Goal: Communication & Community: Answer question/provide support

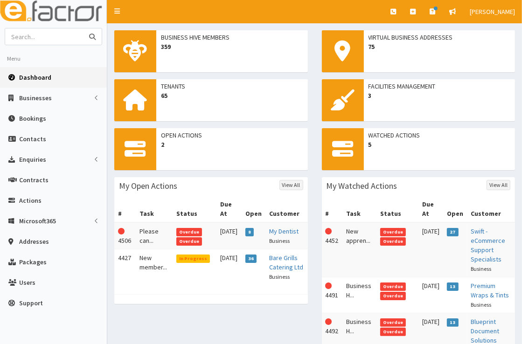
click at [61, 39] on input "text" at bounding box center [44, 36] width 78 height 16
type input "lifetime fiteness"
click at [83, 28] on button "submit" at bounding box center [92, 36] width 19 height 16
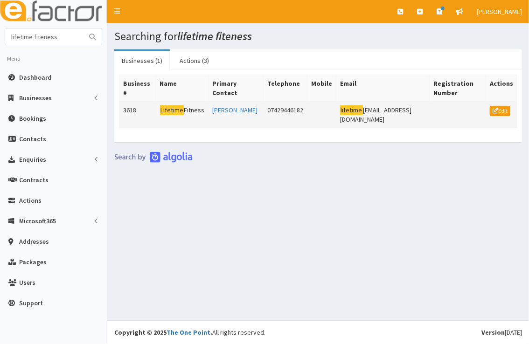
click at [162, 108] on mark "Lifetime" at bounding box center [172, 110] width 24 height 10
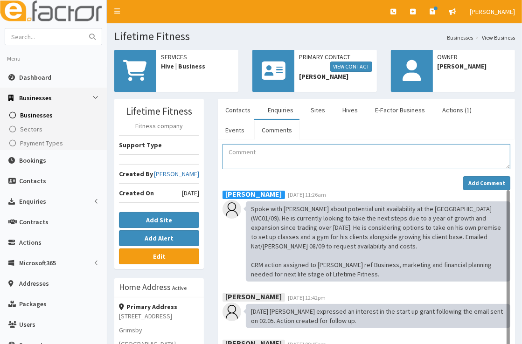
click at [254, 157] on textarea "Comment" at bounding box center [367, 156] width 288 height 25
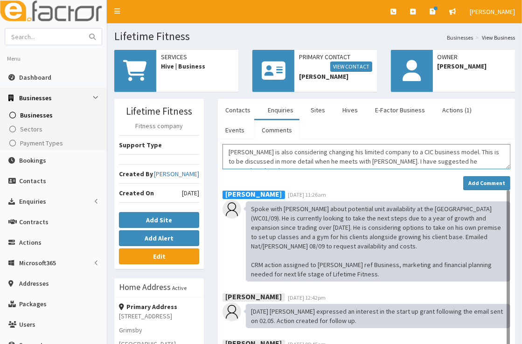
scroll to position [6, 0]
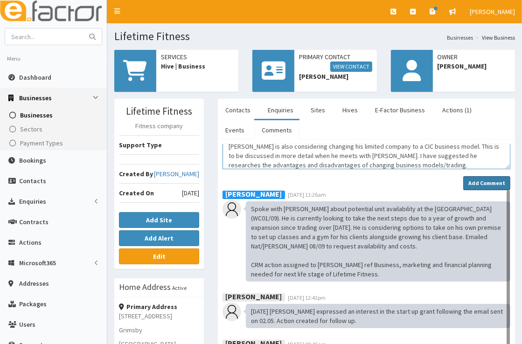
type textarea "[PERSON_NAME] is also considering changing his limited company to a CIC busines…"
click at [482, 177] on button "Add Comment" at bounding box center [486, 183] width 47 height 14
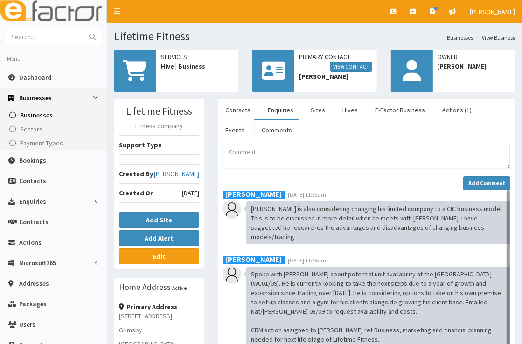
click at [343, 151] on textarea "Comment" at bounding box center [367, 156] width 288 height 25
paste textarea "I’m reaching out on behalf of [PERSON_NAME] from Lifetime Fitness (copied in), …"
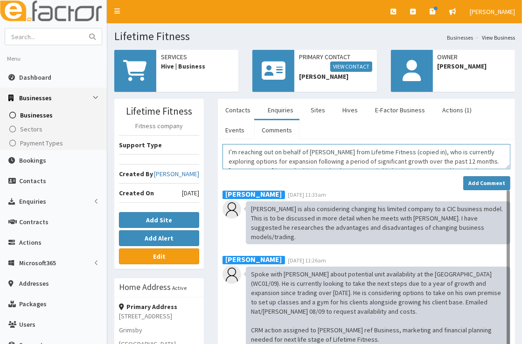
scroll to position [71, 0]
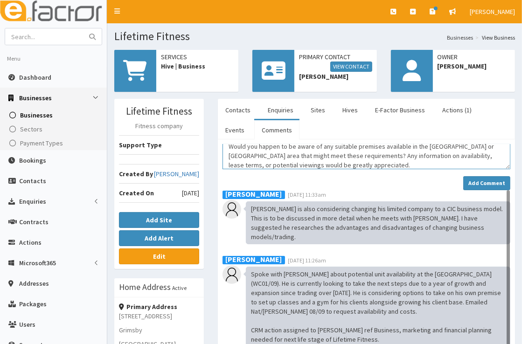
click at [228, 148] on textarea "I’m reaching out on behalf of [PERSON_NAME] from Lifetime Fitness (copied in), …" at bounding box center [367, 156] width 288 height 25
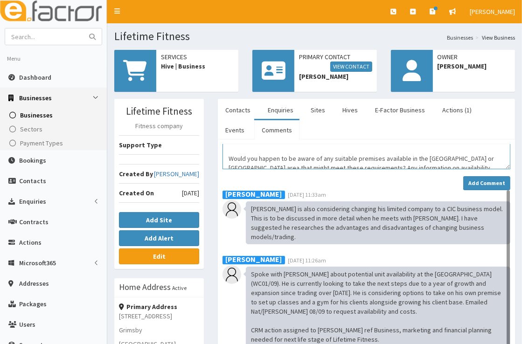
scroll to position [49, 0]
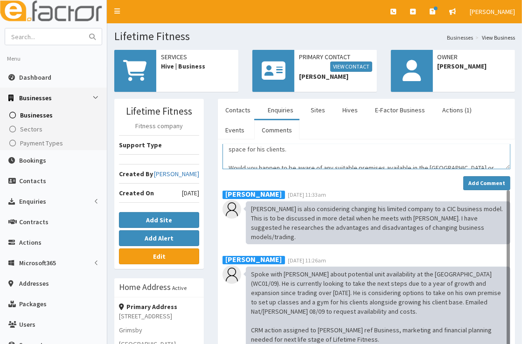
click at [236, 149] on textarea "I’m reaching out on behalf of [PERSON_NAME] from Lifetime Fitness (copied in), …" at bounding box center [367, 156] width 288 height 25
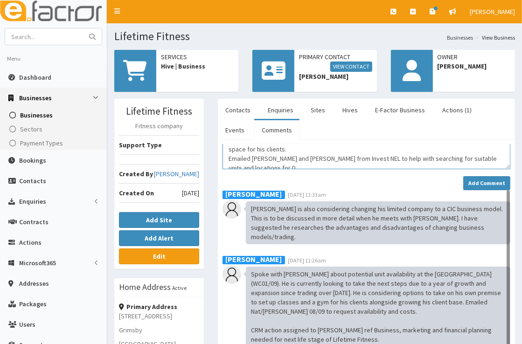
scroll to position [59, 0]
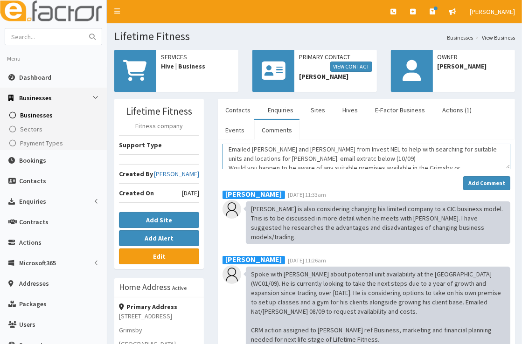
click at [276, 146] on textarea "I’m reaching out on behalf of [PERSON_NAME] from Lifetime Fitness (copied in), …" at bounding box center [367, 156] width 288 height 25
type textarea "I’m reaching out on behalf of [PERSON_NAME] from Lifetime Fitness (copied in), …"
click at [496, 184] on strong "Add Comment" at bounding box center [486, 183] width 37 height 7
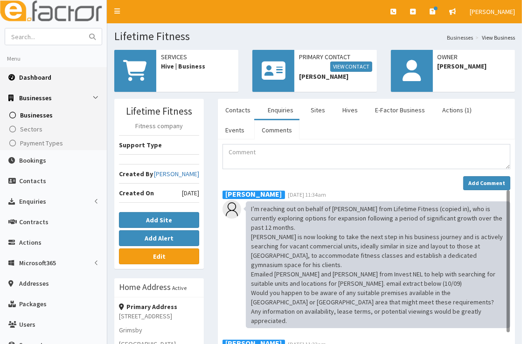
click at [47, 82] on link "Dashboard" at bounding box center [53, 77] width 107 height 21
